Goal: Task Accomplishment & Management: Complete application form

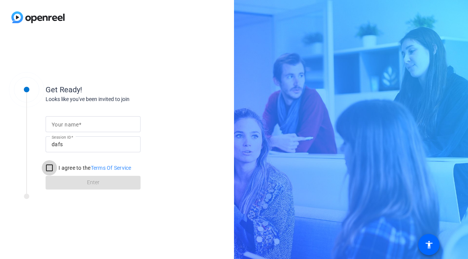
click at [54, 168] on input "I agree to the Terms Of Service" at bounding box center [49, 167] width 15 height 15
checkbox input "true"
click at [85, 127] on input "Your name" at bounding box center [93, 124] width 83 height 9
type input "HImesh Justa"
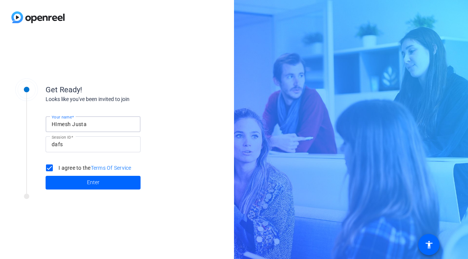
click at [96, 147] on input "dafs" at bounding box center [93, 144] width 83 height 9
click at [90, 182] on span "Enter" at bounding box center [93, 182] width 13 height 8
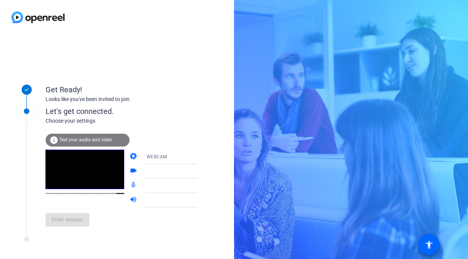
click at [100, 142] on div "info Test your audio and video" at bounding box center [88, 140] width 84 height 13
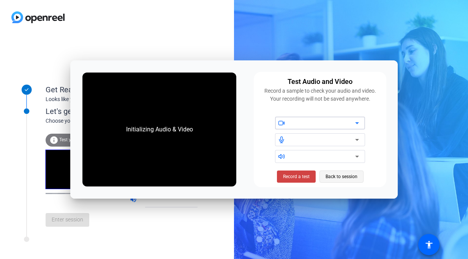
click at [333, 179] on span "Back to session" at bounding box center [341, 176] width 32 height 14
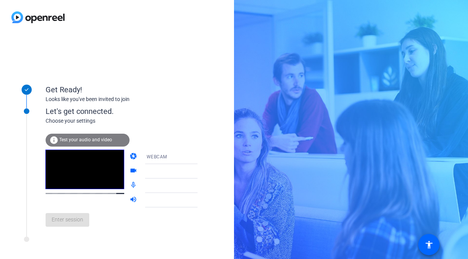
click at [183, 155] on div "WEBCAM" at bounding box center [174, 156] width 57 height 9
click at [183, 155] on div at bounding box center [234, 129] width 468 height 259
click at [200, 172] on icon at bounding box center [204, 171] width 9 height 9
click at [200, 170] on icon at bounding box center [204, 171] width 9 height 9
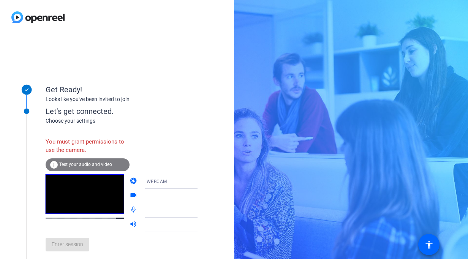
click at [200, 197] on icon at bounding box center [204, 195] width 9 height 9
drag, startPoint x: 188, startPoint y: 197, endPoint x: 124, endPoint y: 36, distance: 173.1
click at [124, 36] on div "Get Ready! Looks like you've been invited to join Let's get connected. Choose y…" at bounding box center [117, 147] width 234 height 224
click at [183, 202] on div at bounding box center [176, 196] width 61 height 14
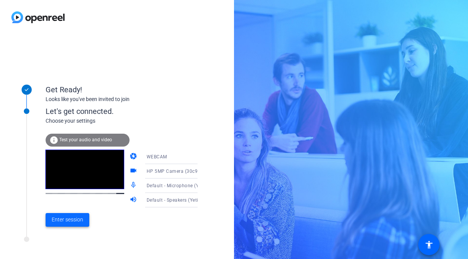
click at [71, 222] on span "Enter session" at bounding box center [67, 220] width 31 height 8
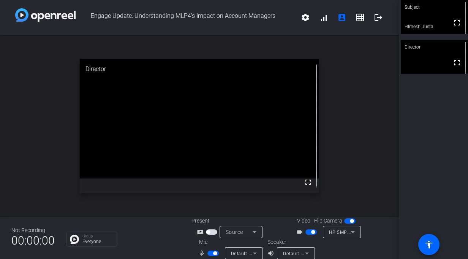
click at [241, 251] on span "Default - Microphone (Yeti Stereo Microphone)" at bounding box center [282, 253] width 102 height 6
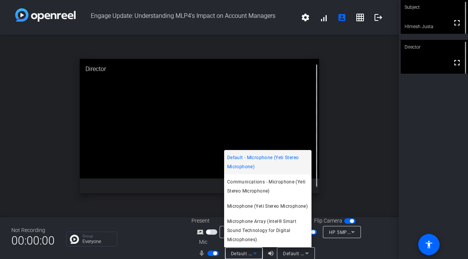
click at [241, 251] on div at bounding box center [234, 129] width 468 height 259
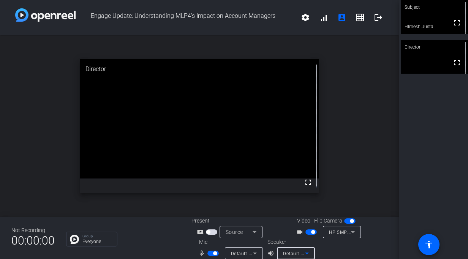
click at [296, 253] on span "Default - Speakers (Yeti Stereo Microphone)" at bounding box center [331, 253] width 96 height 6
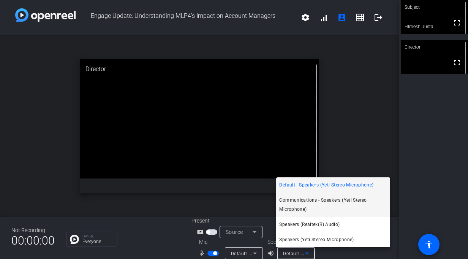
click at [337, 203] on span "Communications - Speakers (Yeti Stereo Microphone)" at bounding box center [333, 204] width 108 height 18
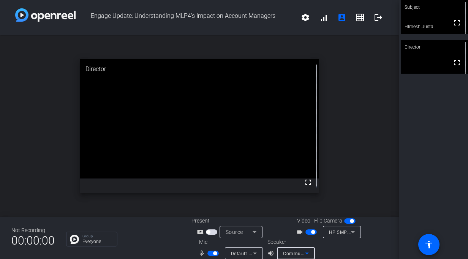
click at [253, 252] on icon at bounding box center [254, 253] width 9 height 9
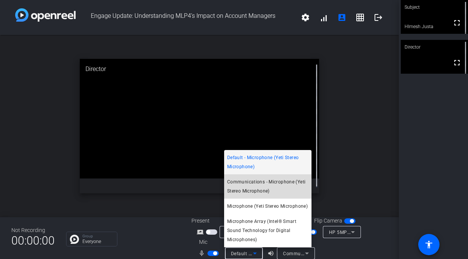
click at [273, 185] on span "Communications - Microphone (Yeti Stereo Microphone)" at bounding box center [267, 186] width 81 height 18
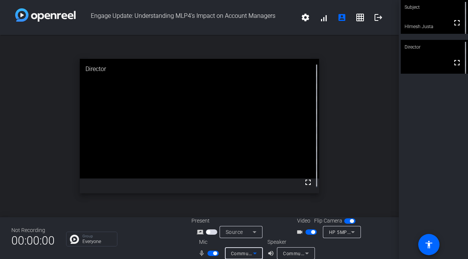
click at [299, 250] on span "Communications - Speakers (Yeti Stereo Microphone)" at bounding box center [342, 253] width 118 height 6
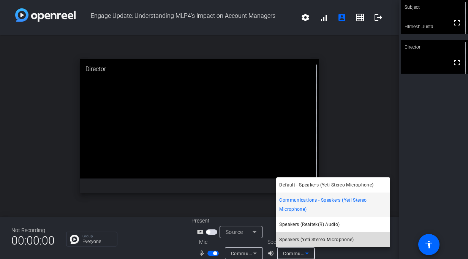
click at [304, 236] on span "Speakers (Yeti Stereo Microphone)" at bounding box center [316, 239] width 74 height 9
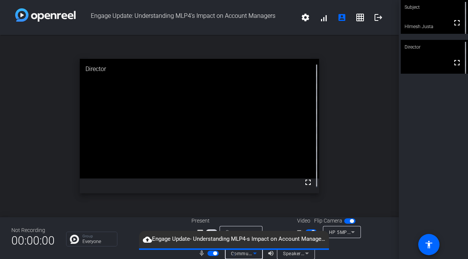
click at [244, 253] on span "Communications - Microphone (Yeti Stereo Microphone)" at bounding box center [293, 253] width 124 height 6
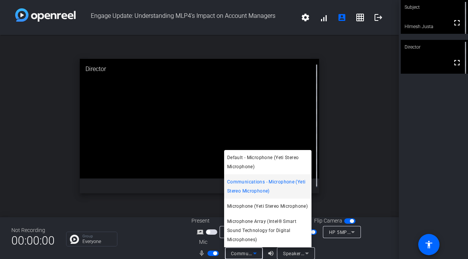
click at [299, 252] on div at bounding box center [234, 129] width 468 height 259
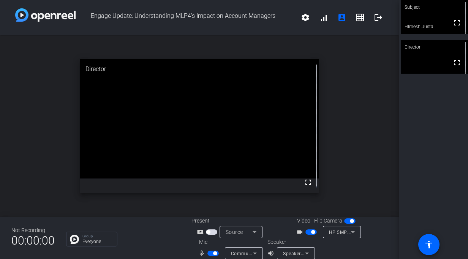
click at [299, 252] on span "Speakers (Yeti Stereo Microphone)" at bounding box center [321, 253] width 76 height 6
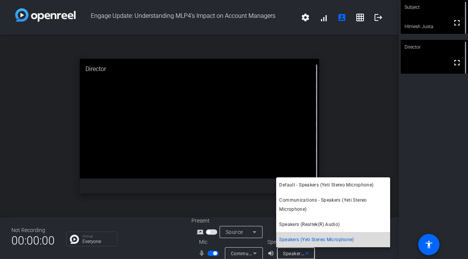
click at [303, 240] on span "Speakers (Yeti Stereo Microphone)" at bounding box center [316, 239] width 74 height 9
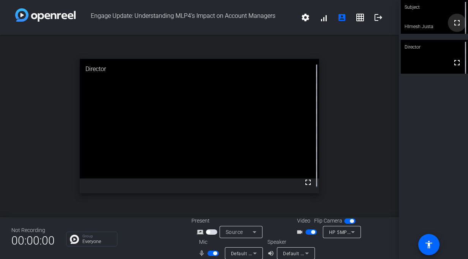
click at [452, 24] on mat-icon "fullscreen" at bounding box center [456, 22] width 9 height 9
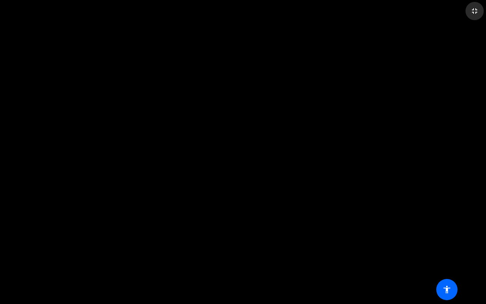
click at [467, 13] on mat-icon "fullscreen_exit" at bounding box center [474, 10] width 9 height 9
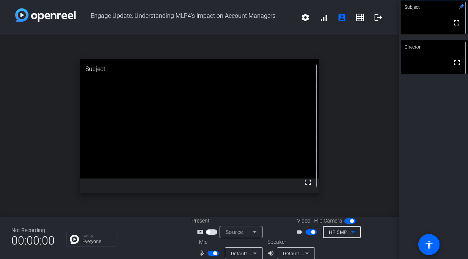
click at [351, 232] on icon at bounding box center [353, 232] width 4 height 2
click at [347, 190] on div at bounding box center [234, 129] width 468 height 259
